Goal: Task Accomplishment & Management: Use online tool/utility

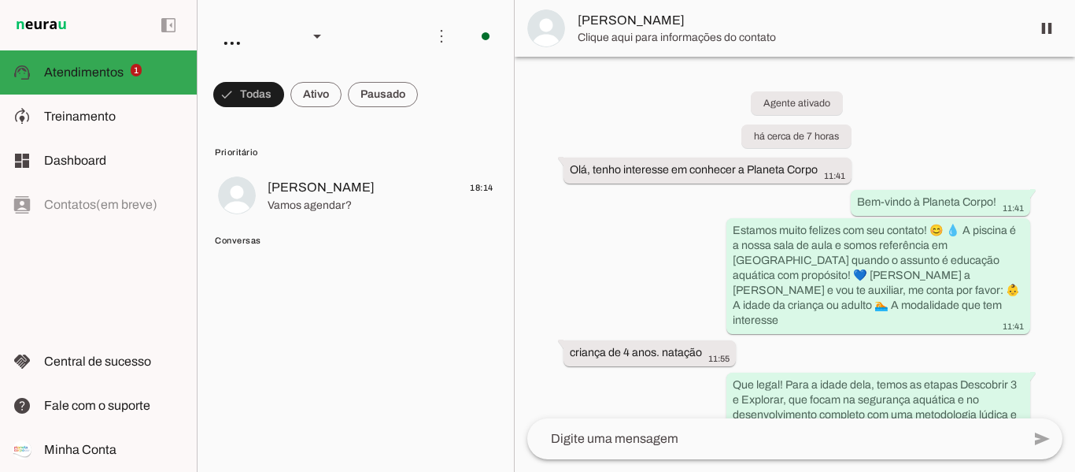
scroll to position [606, 0]
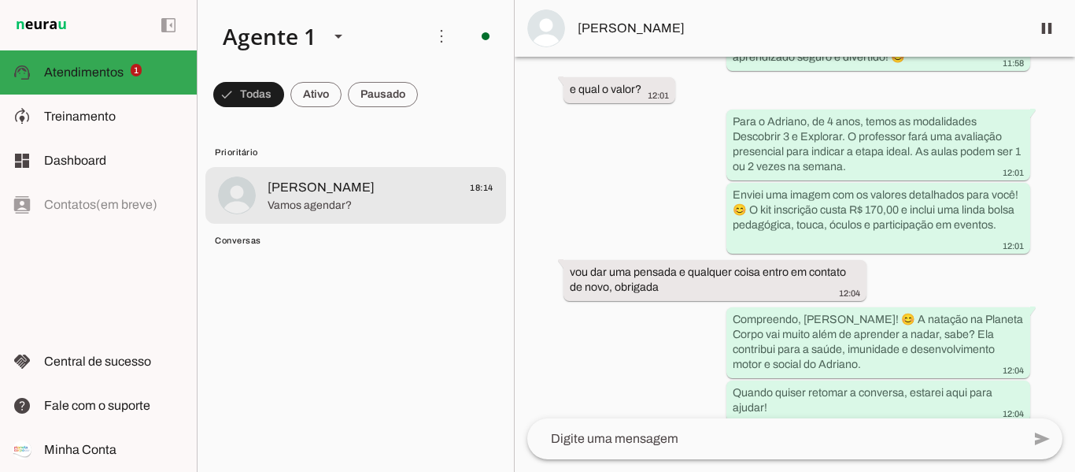
click at [384, 200] on span "Vamos agendar?" at bounding box center [381, 206] width 226 height 16
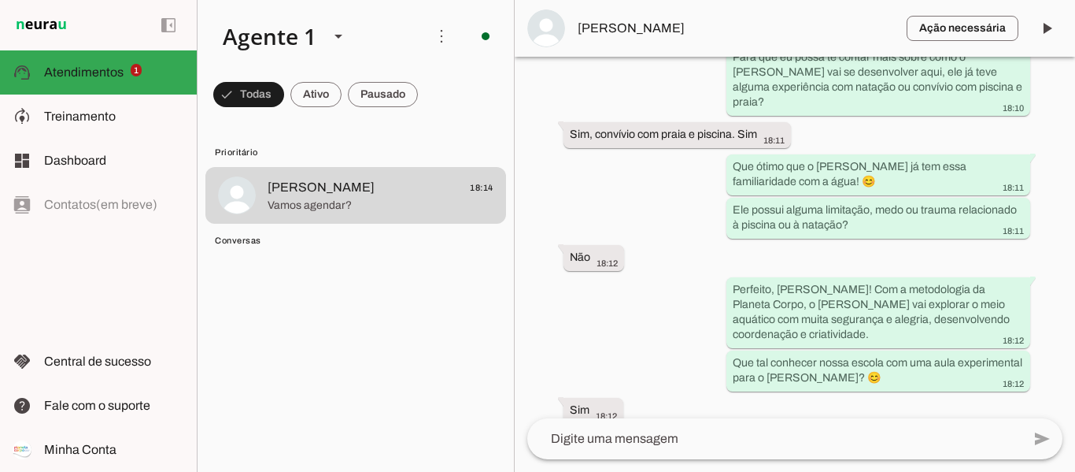
scroll to position [1079, 0]
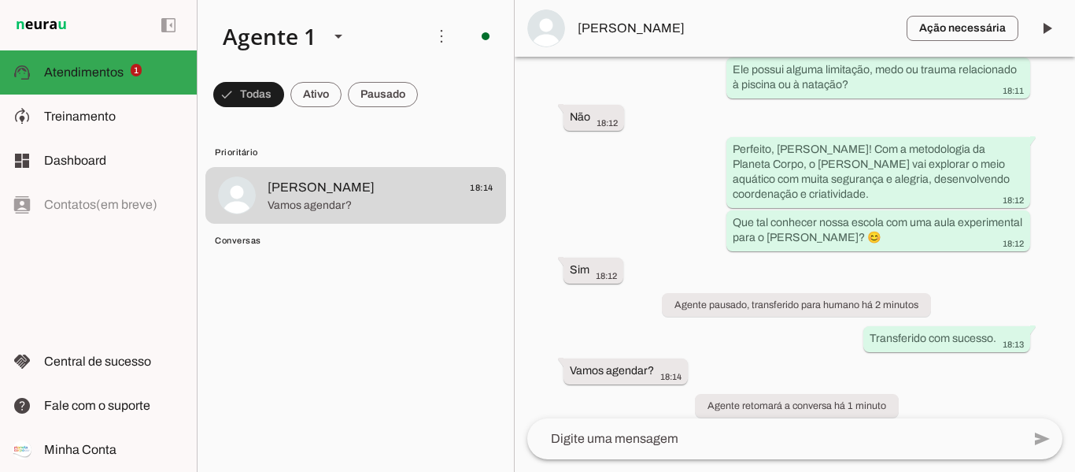
click at [730, 435] on textarea at bounding box center [774, 438] width 494 height 19
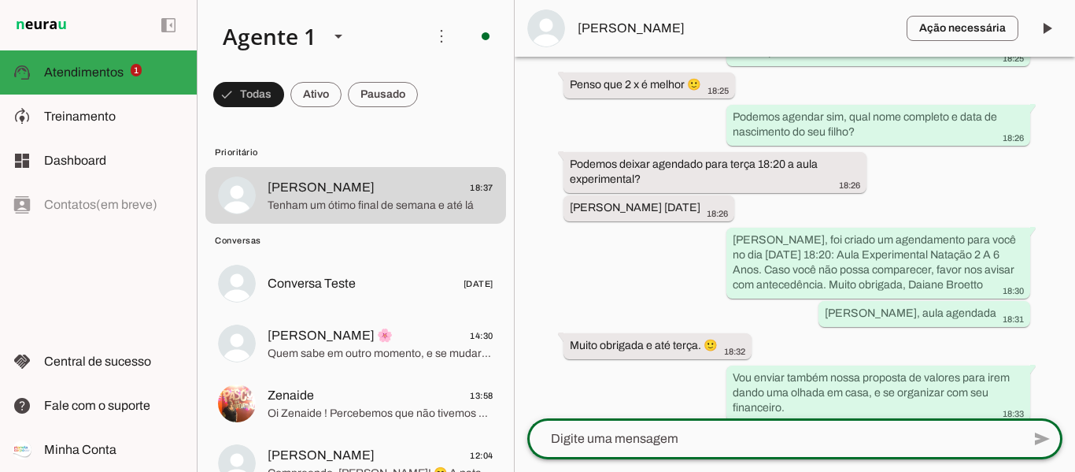
scroll to position [2244, 0]
